Goal: Book appointment/travel/reservation

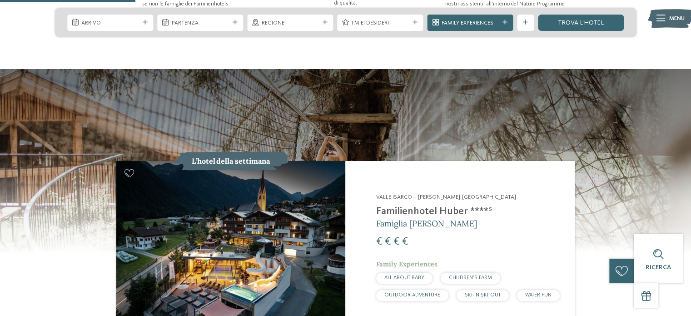
scroll to position [772, 0]
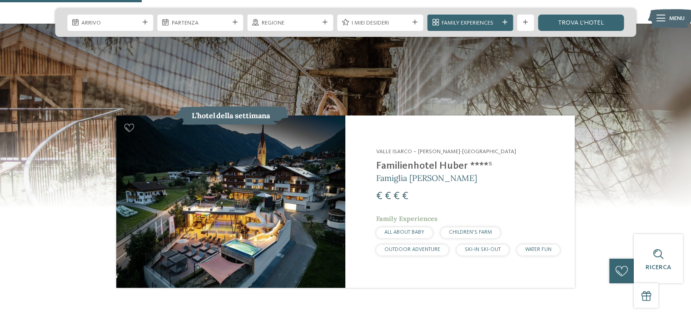
click at [232, 162] on img at bounding box center [230, 201] width 229 height 172
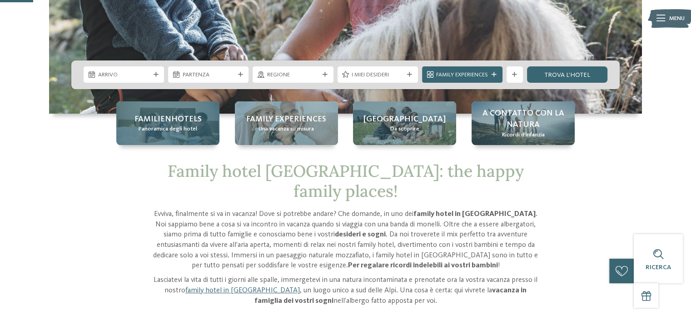
scroll to position [0, 0]
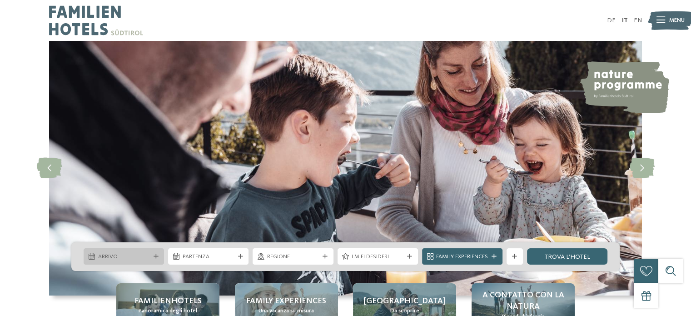
click at [159, 255] on div at bounding box center [156, 256] width 8 height 5
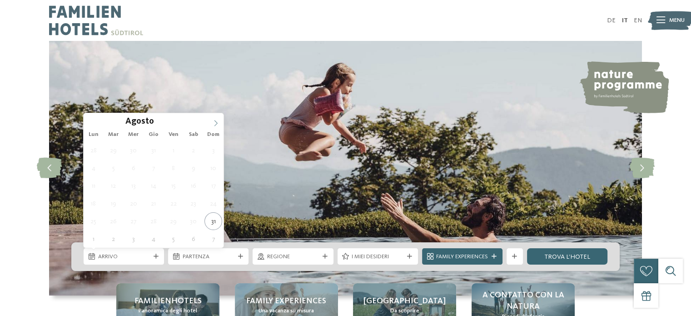
click at [217, 120] on icon at bounding box center [216, 123] width 6 height 6
type div "21.12.2025"
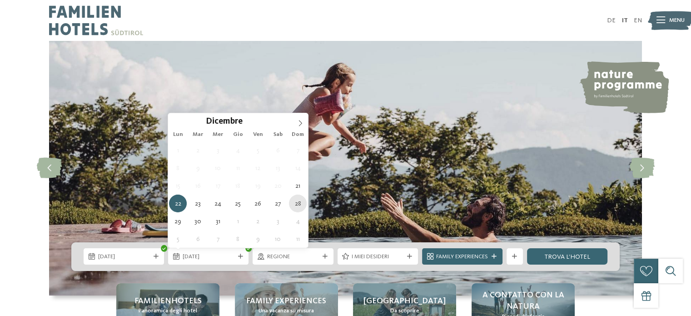
type div "28.12.2025"
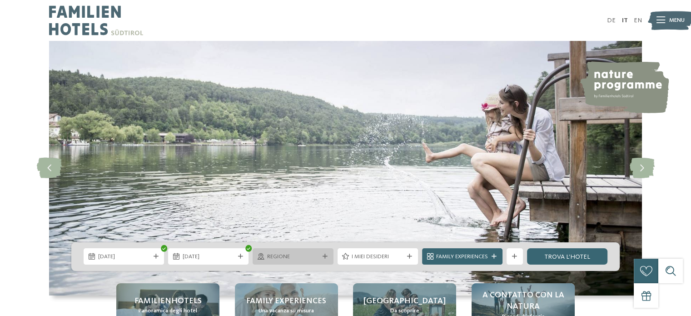
click at [325, 257] on icon at bounding box center [325, 256] width 5 height 5
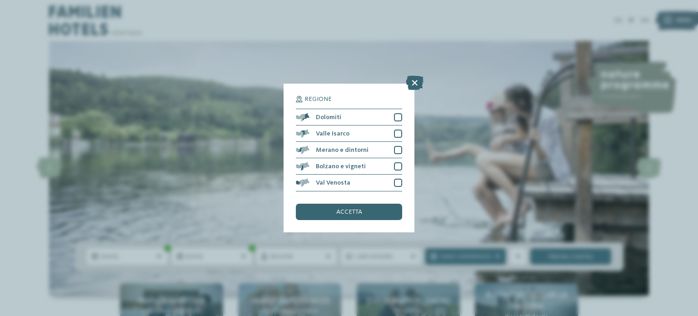
drag, startPoint x: 415, startPoint y: 85, endPoint x: 408, endPoint y: 85, distance: 6.4
click at [415, 81] on icon at bounding box center [415, 83] width 18 height 15
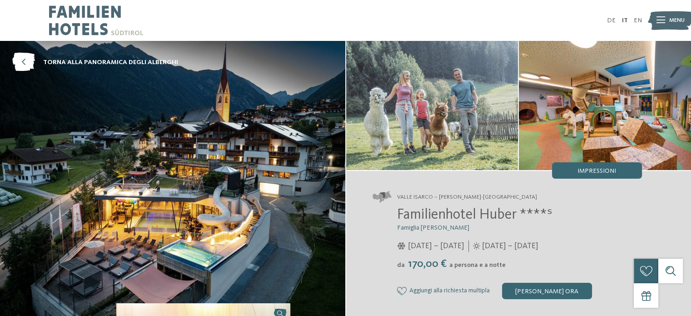
click at [574, 108] on img at bounding box center [605, 105] width 172 height 129
click at [620, 165] on div "Impressioni" at bounding box center [597, 170] width 90 height 16
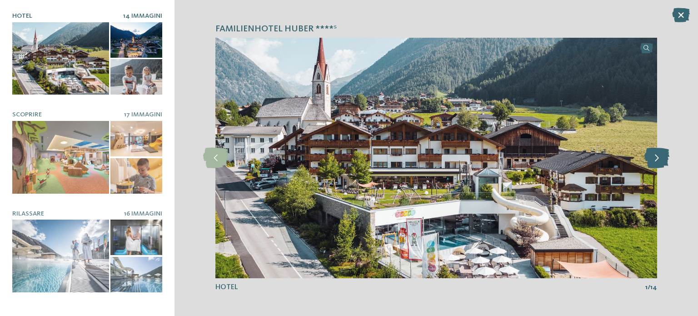
click at [661, 158] on icon at bounding box center [656, 158] width 25 height 20
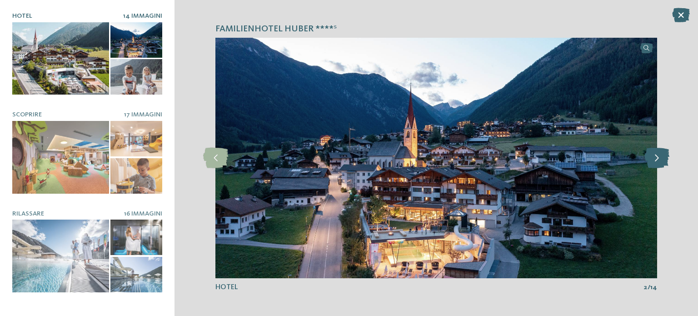
click at [660, 158] on icon at bounding box center [656, 158] width 25 height 20
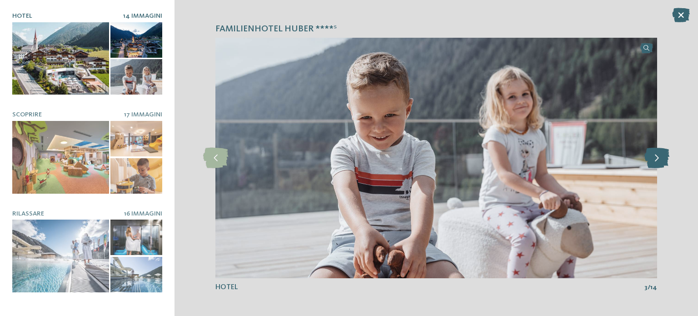
click at [660, 158] on icon at bounding box center [656, 158] width 25 height 20
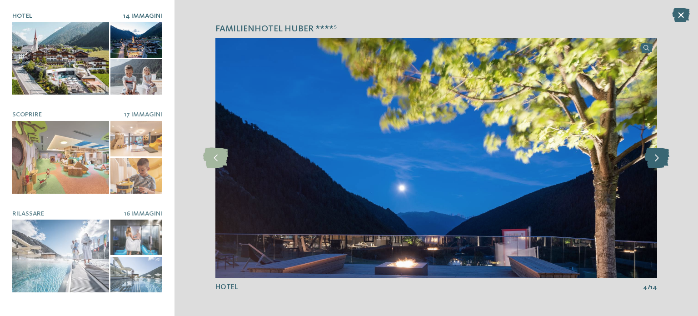
click at [660, 158] on icon at bounding box center [656, 158] width 25 height 20
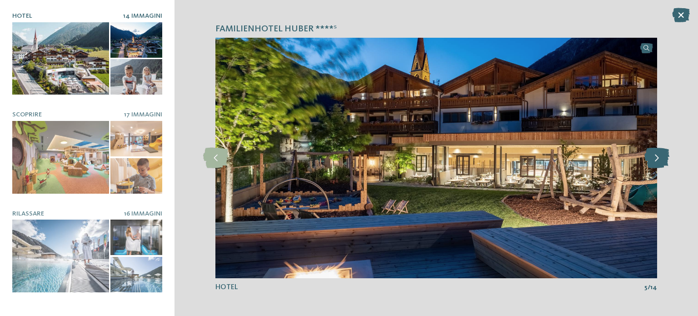
click at [660, 158] on icon at bounding box center [656, 158] width 25 height 20
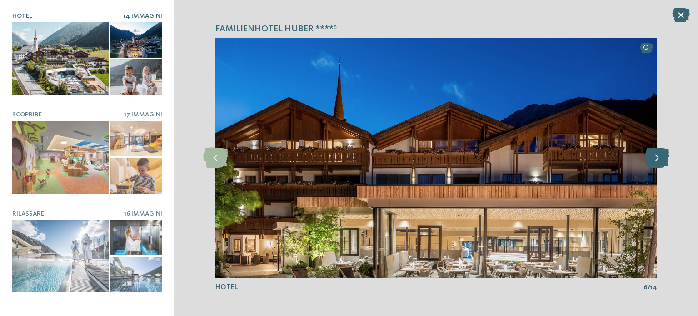
click at [660, 158] on icon at bounding box center [656, 158] width 25 height 20
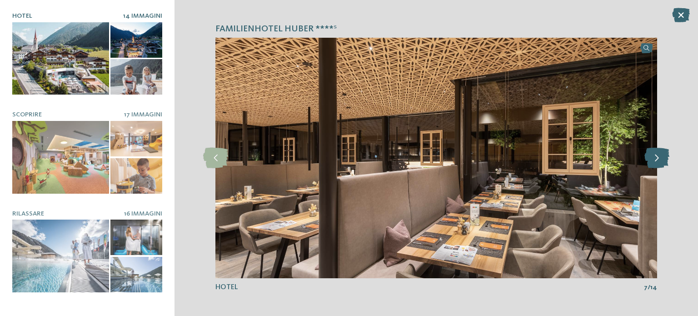
click at [660, 158] on icon at bounding box center [656, 158] width 25 height 20
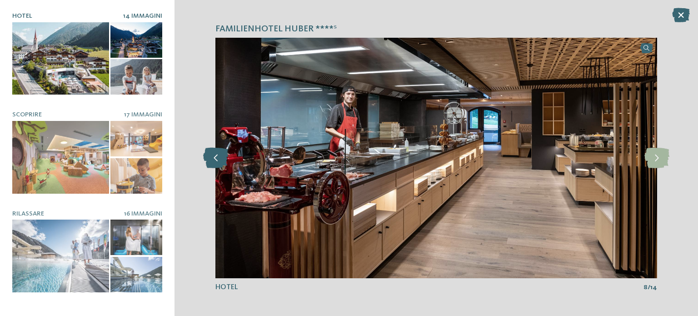
click at [220, 160] on icon at bounding box center [215, 158] width 25 height 20
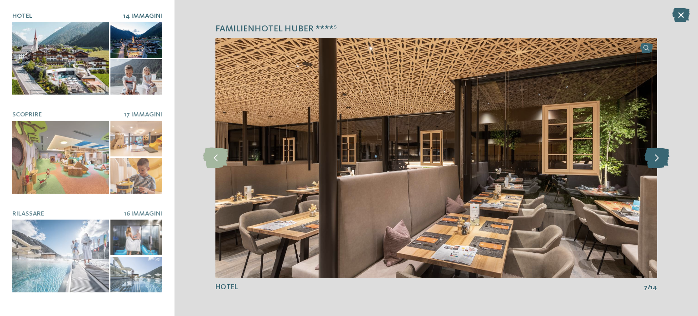
click at [656, 161] on icon at bounding box center [656, 158] width 25 height 20
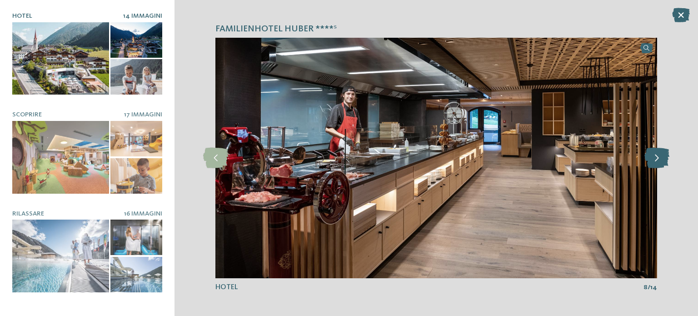
click at [656, 161] on icon at bounding box center [656, 158] width 25 height 20
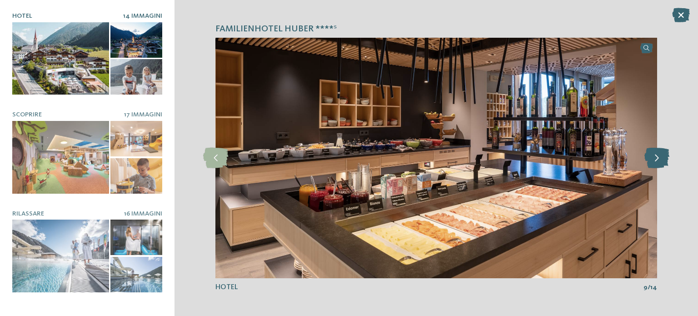
click at [656, 161] on icon at bounding box center [656, 158] width 25 height 20
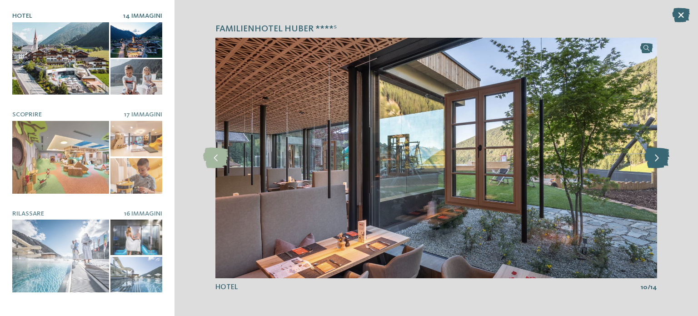
click at [656, 161] on icon at bounding box center [656, 158] width 25 height 20
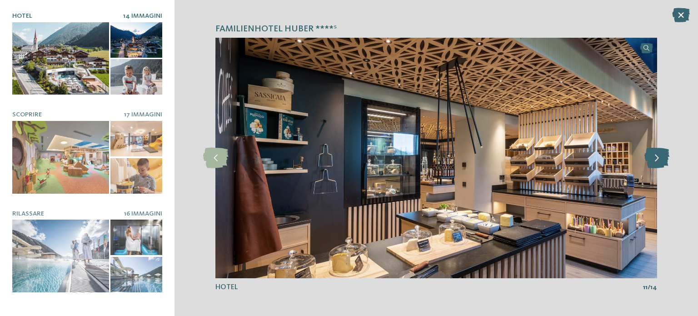
click at [655, 155] on icon at bounding box center [656, 158] width 25 height 20
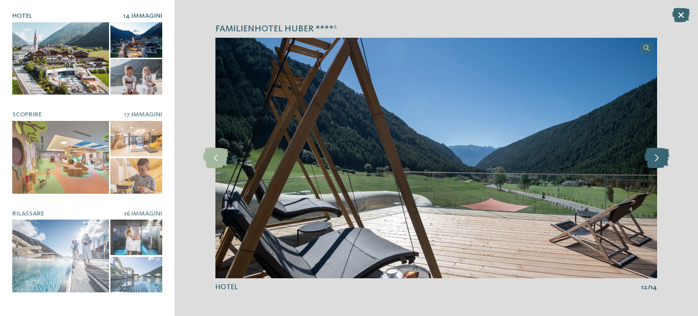
click at [654, 154] on icon at bounding box center [656, 158] width 25 height 20
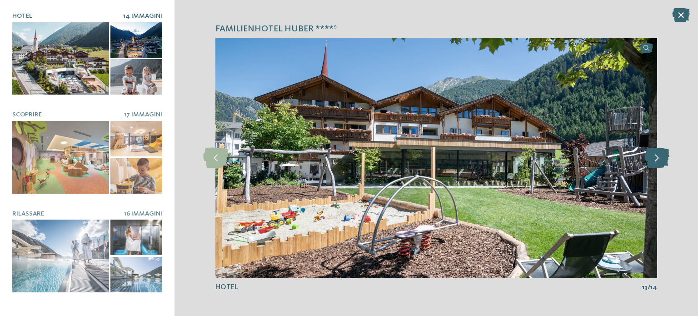
click at [652, 156] on icon at bounding box center [656, 158] width 25 height 20
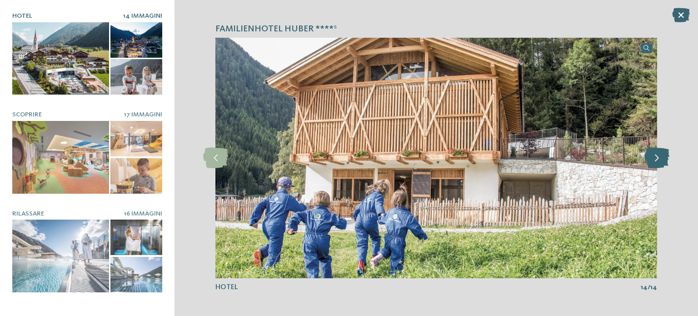
click at [652, 156] on icon at bounding box center [656, 158] width 25 height 20
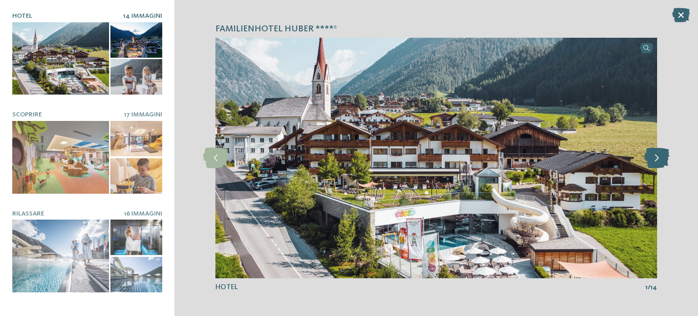
click at [652, 159] on icon at bounding box center [656, 158] width 25 height 20
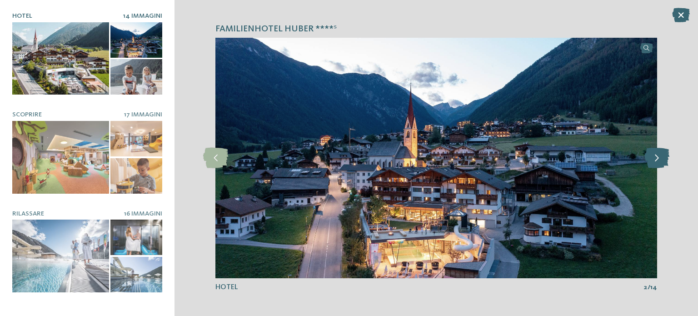
click at [652, 160] on icon at bounding box center [656, 158] width 25 height 20
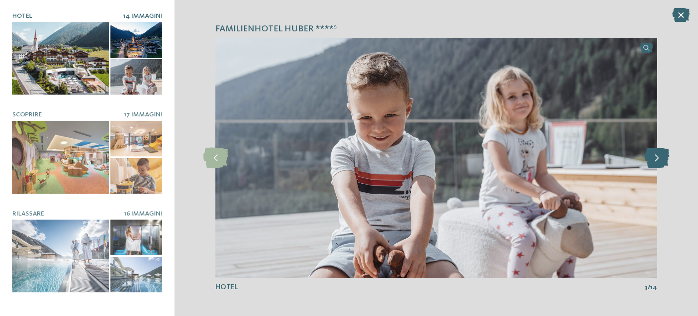
click at [652, 160] on icon at bounding box center [656, 158] width 25 height 20
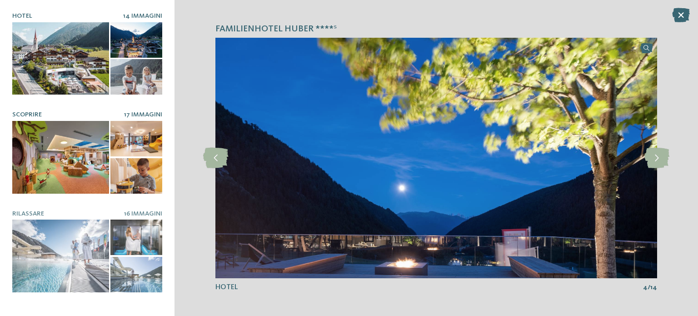
click at [75, 176] on div at bounding box center [60, 157] width 97 height 73
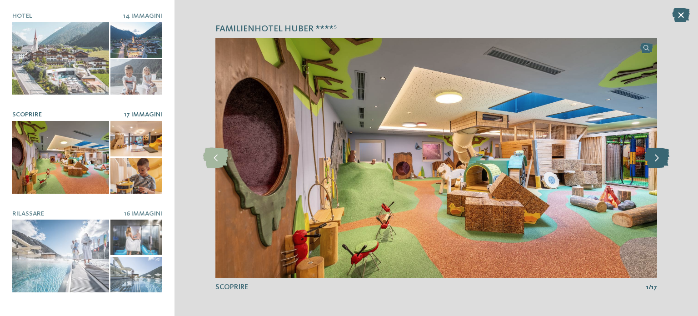
click at [658, 157] on icon at bounding box center [656, 158] width 25 height 20
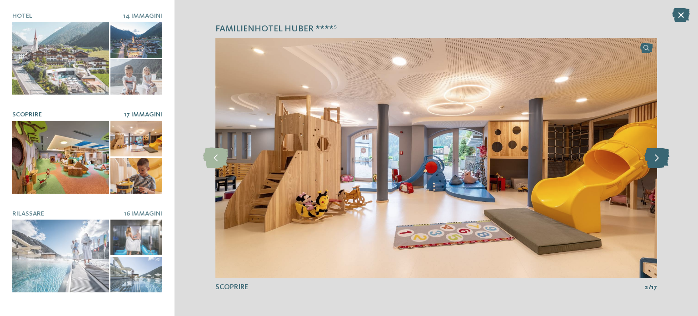
click at [658, 157] on icon at bounding box center [656, 158] width 25 height 20
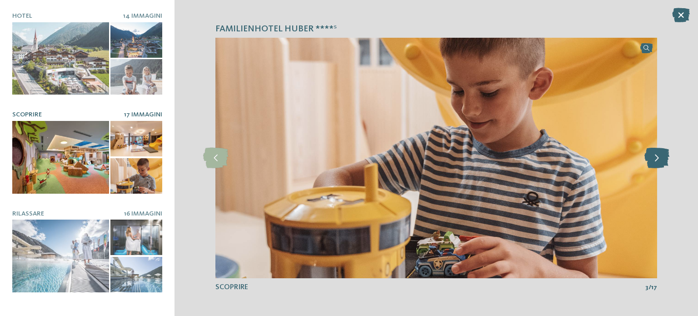
click at [658, 157] on icon at bounding box center [656, 158] width 25 height 20
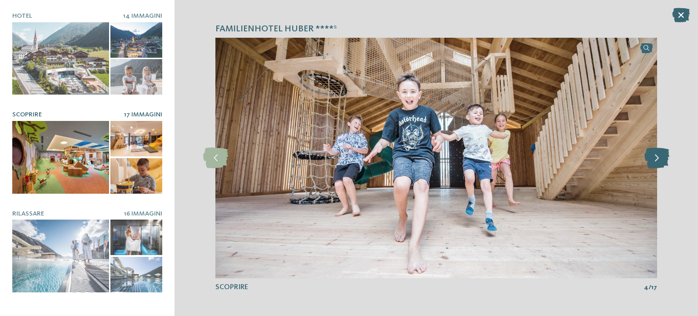
click at [652, 160] on icon at bounding box center [656, 158] width 25 height 20
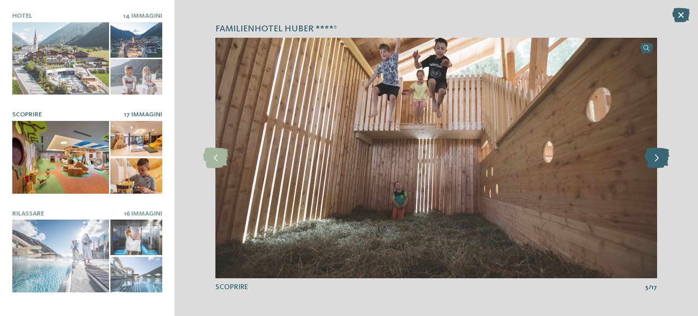
click at [660, 156] on icon at bounding box center [656, 158] width 25 height 20
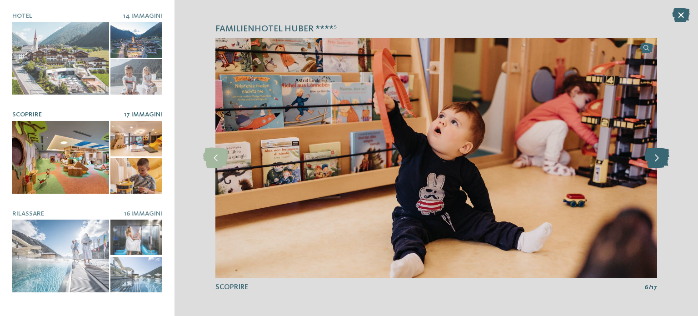
click at [660, 156] on icon at bounding box center [656, 158] width 25 height 20
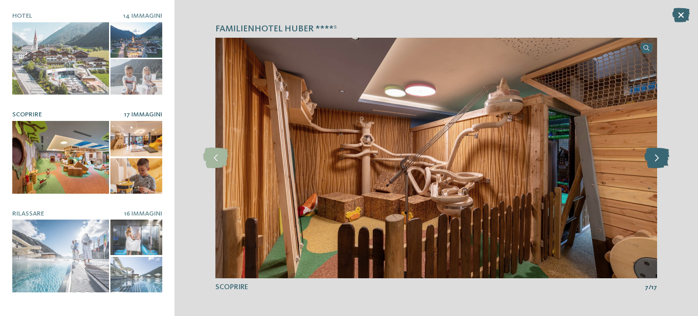
click at [655, 160] on icon at bounding box center [656, 158] width 25 height 20
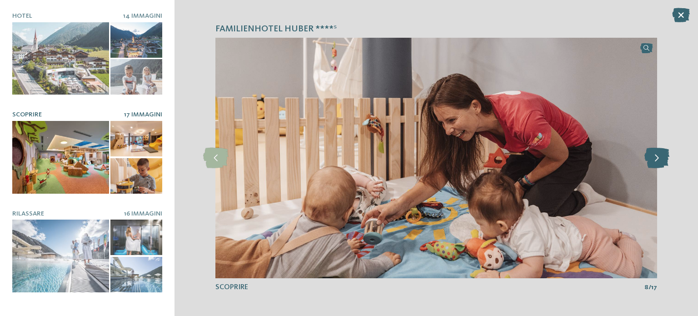
click at [654, 161] on icon at bounding box center [656, 158] width 25 height 20
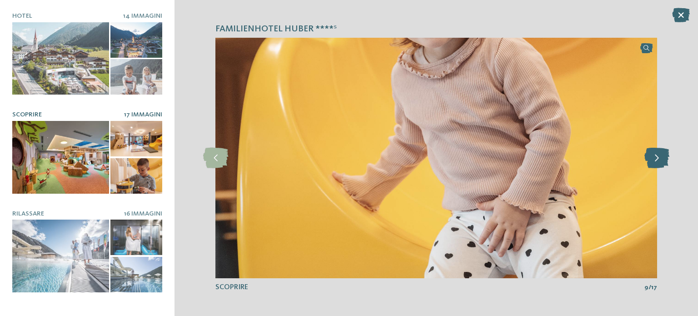
click at [654, 161] on icon at bounding box center [656, 158] width 25 height 20
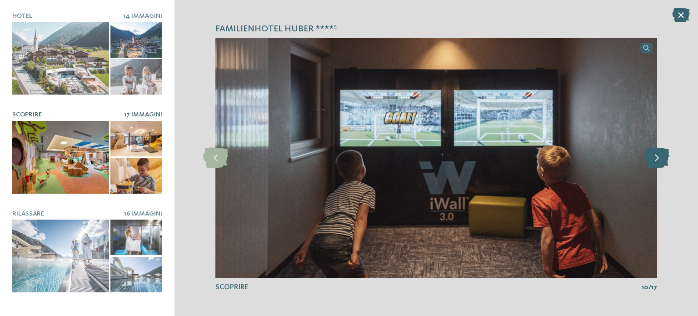
click at [654, 159] on icon at bounding box center [656, 158] width 25 height 20
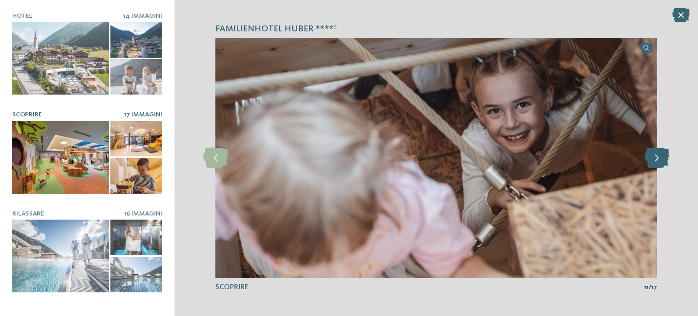
click at [657, 158] on icon at bounding box center [656, 158] width 25 height 20
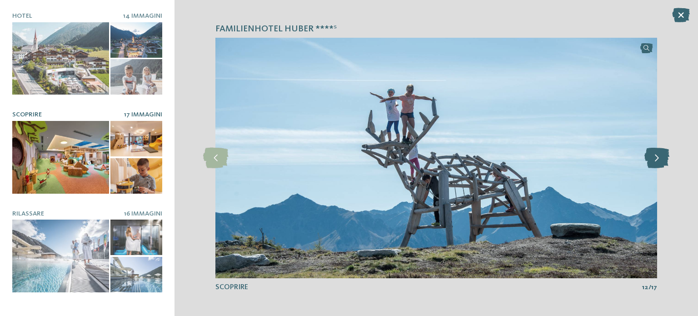
click at [652, 160] on icon at bounding box center [656, 158] width 25 height 20
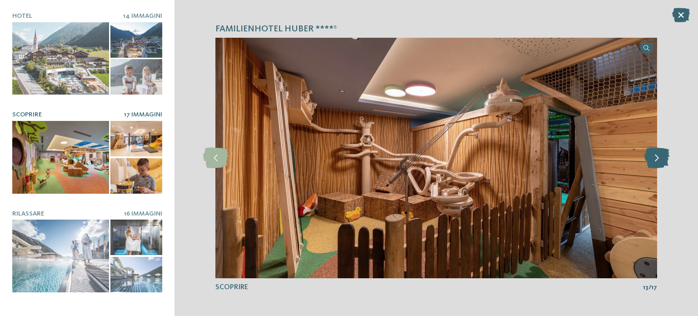
click at [652, 160] on icon at bounding box center [656, 158] width 25 height 20
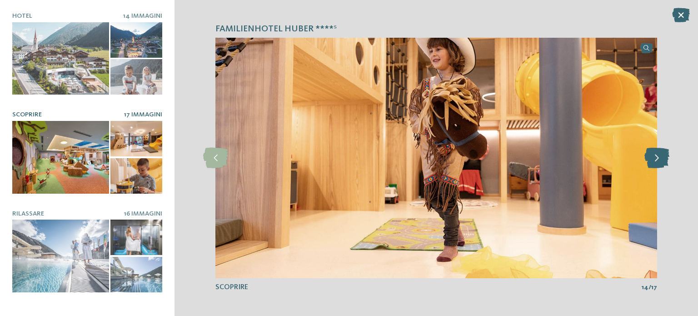
click at [652, 160] on icon at bounding box center [656, 158] width 25 height 20
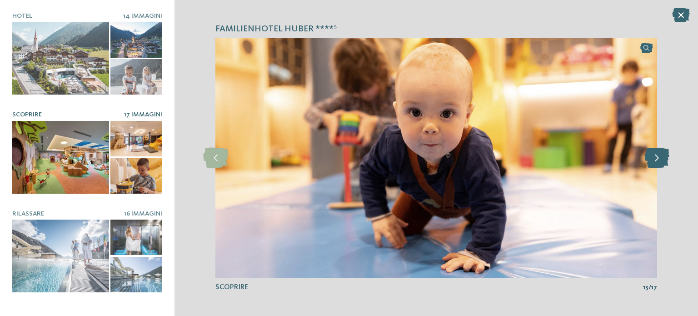
click at [652, 160] on icon at bounding box center [656, 158] width 25 height 20
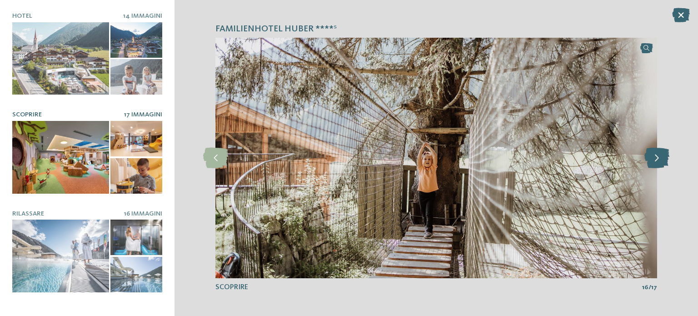
click at [652, 156] on icon at bounding box center [656, 158] width 25 height 20
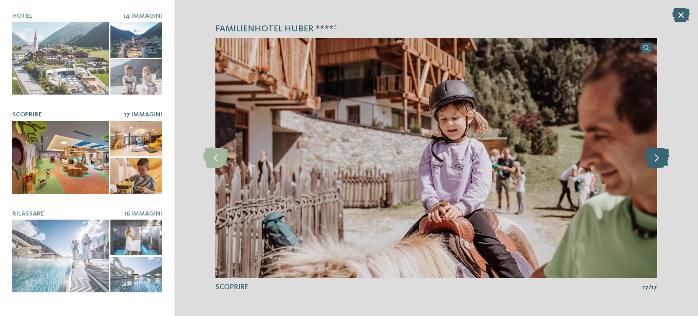
click at [652, 156] on icon at bounding box center [656, 158] width 25 height 20
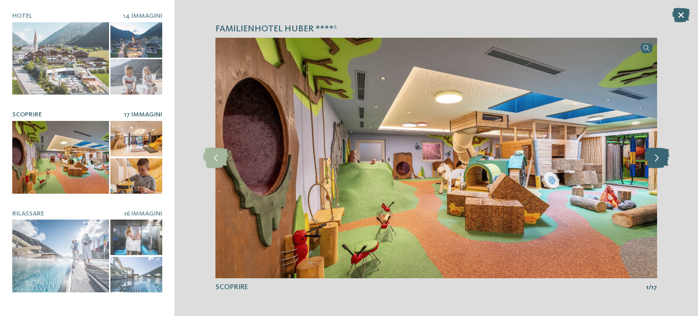
click at [659, 149] on icon at bounding box center [656, 158] width 25 height 20
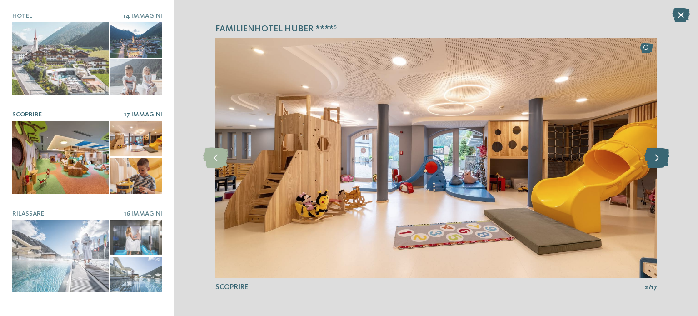
click at [649, 164] on icon at bounding box center [656, 158] width 25 height 20
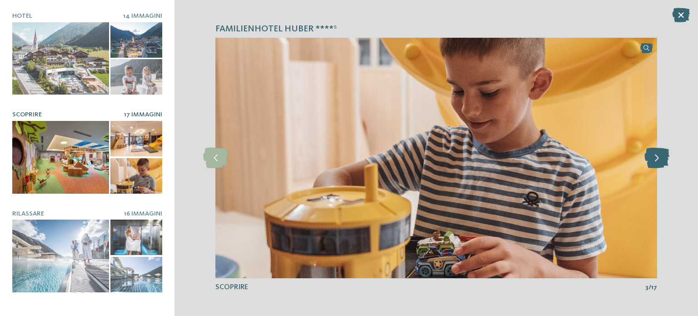
click at [649, 163] on icon at bounding box center [656, 158] width 25 height 20
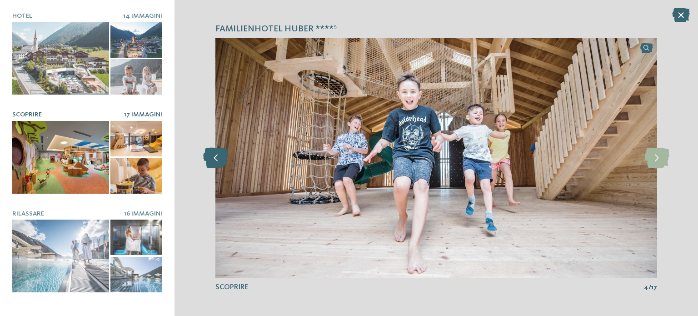
click at [212, 160] on icon at bounding box center [215, 158] width 25 height 20
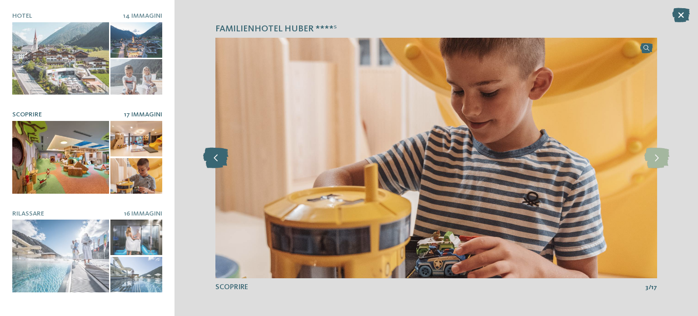
click at [212, 160] on icon at bounding box center [215, 158] width 25 height 20
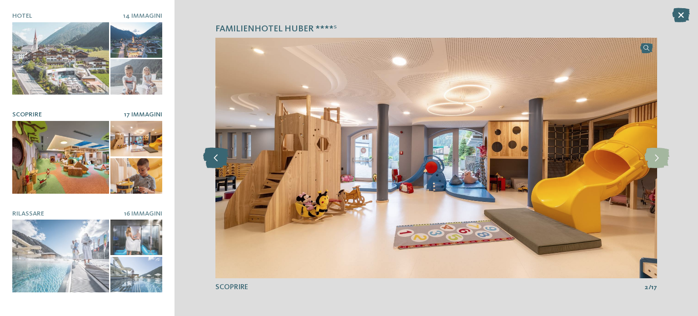
click at [210, 159] on icon at bounding box center [215, 158] width 25 height 20
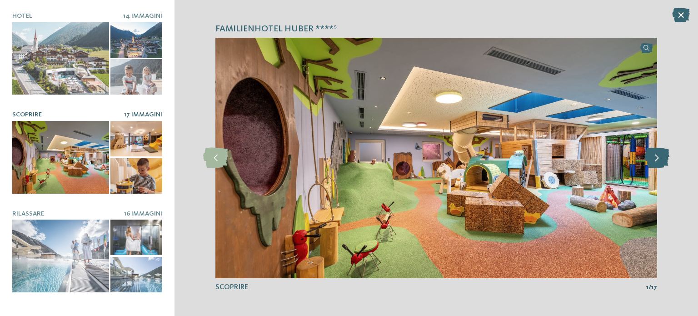
click at [657, 152] on icon at bounding box center [656, 158] width 25 height 20
